Goal: Task Accomplishment & Management: Complete application form

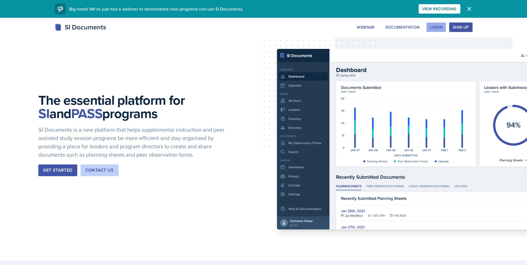
click at [432, 25] on div "Login" at bounding box center [436, 27] width 12 height 4
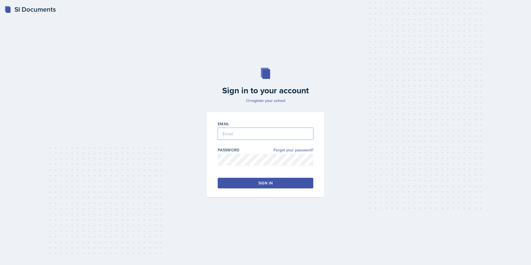
click at [238, 132] on input "email" at bounding box center [265, 134] width 95 height 12
type input "[PERSON_NAME][EMAIL_ADDRESS][DOMAIN_NAME]"
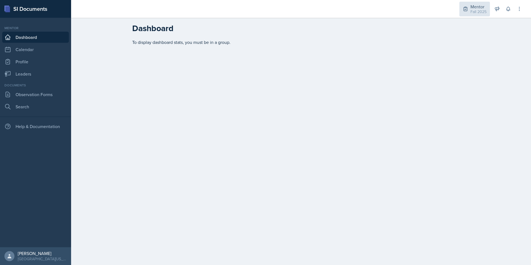
click at [478, 15] on div "Mentor Fall 2025" at bounding box center [474, 9] width 31 height 15
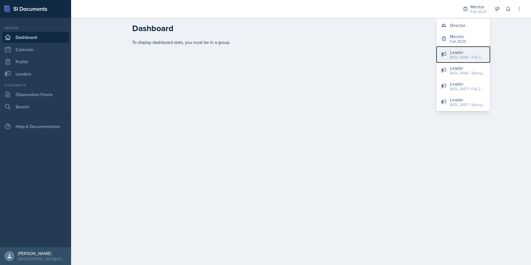
click at [472, 58] on div "BIOL 3446 / Fall 2023" at bounding box center [468, 57] width 36 height 6
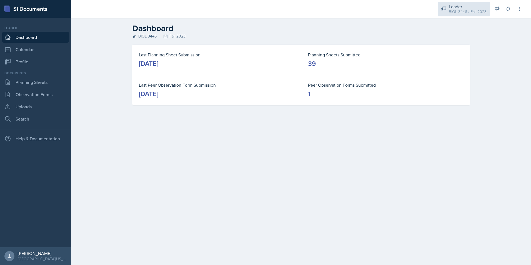
click at [470, 12] on div "BIOL 3446 / Fall 2023" at bounding box center [468, 12] width 38 height 6
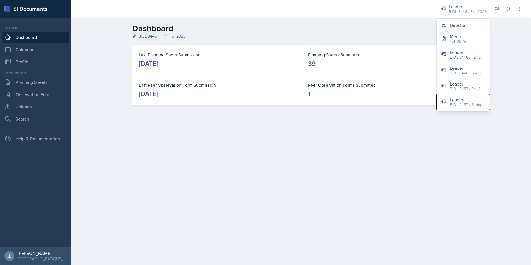
click at [456, 104] on div "BIOL 2457 / Spring 2025" at bounding box center [468, 105] width 36 height 6
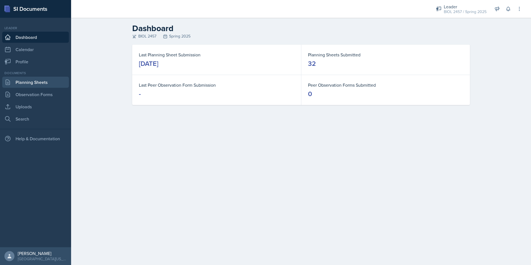
click at [37, 81] on link "Planning Sheets" at bounding box center [35, 82] width 67 height 11
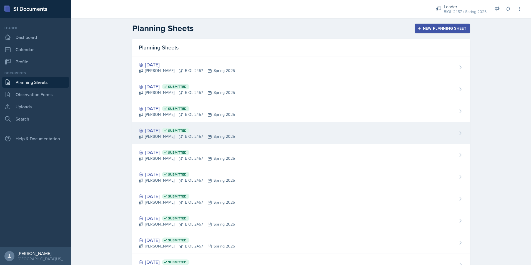
click at [155, 129] on div "[DATE] Submitted" at bounding box center [187, 130] width 96 height 7
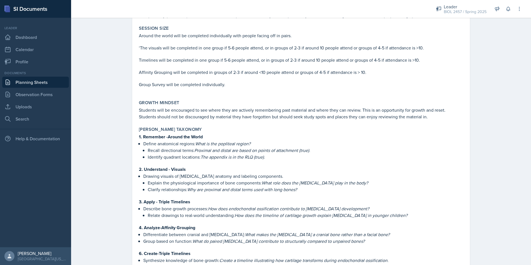
scroll to position [1013, 0]
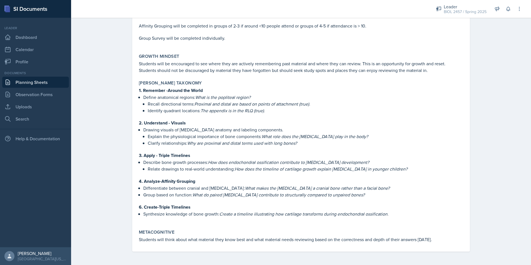
click at [45, 79] on link "Planning Sheets" at bounding box center [35, 82] width 67 height 11
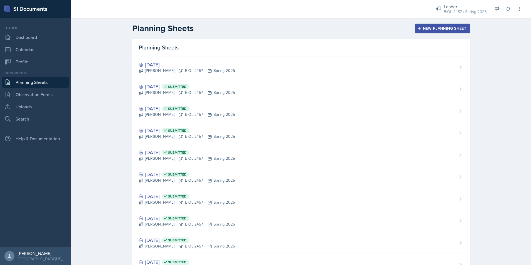
click at [426, 27] on div "New Planning Sheet" at bounding box center [442, 28] width 48 height 4
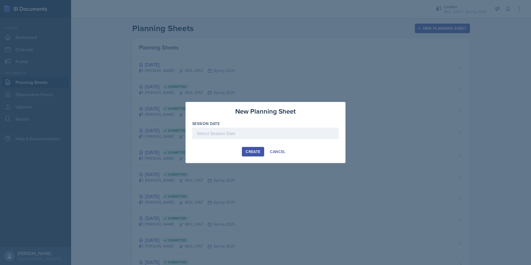
click at [250, 151] on div "Create" at bounding box center [252, 151] width 15 height 4
click at [240, 138] on div at bounding box center [265, 133] width 147 height 12
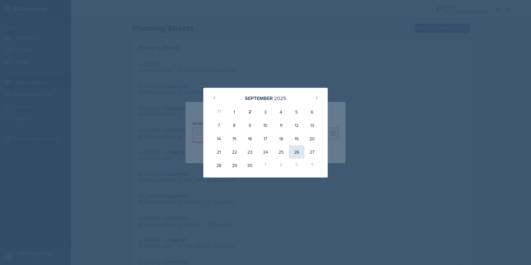
click at [296, 150] on div "26" at bounding box center [297, 151] width 16 height 13
type input "[DATE]"
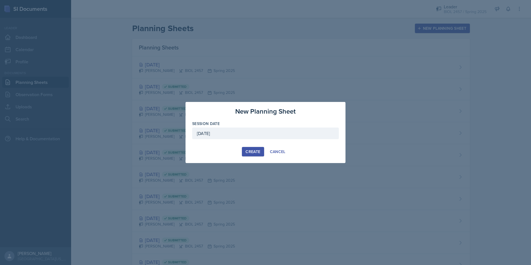
click at [260, 152] on div "Create" at bounding box center [252, 151] width 15 height 4
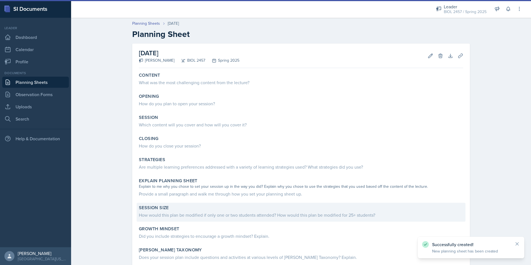
scroll to position [56, 0]
